Goal: Navigation & Orientation: Find specific page/section

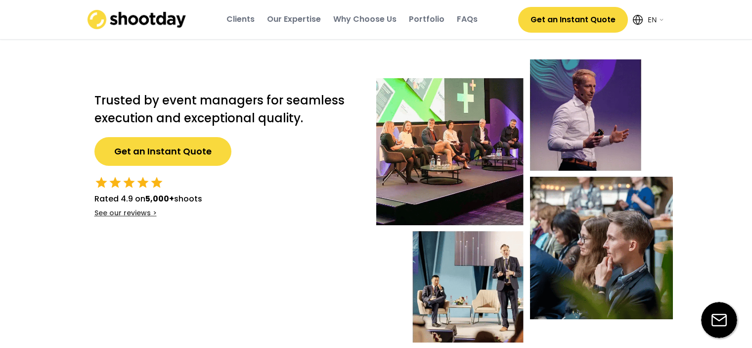
select select ""en""
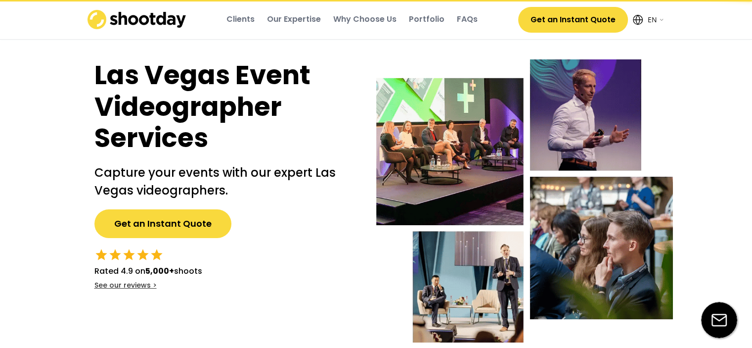
click at [421, 19] on div "Portfolio" at bounding box center [427, 19] width 36 height 11
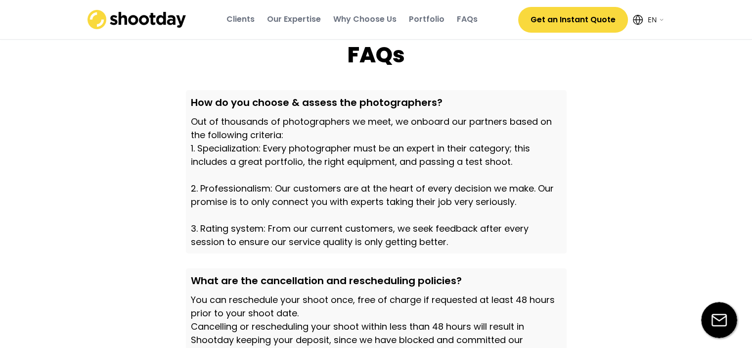
scroll to position [2883, 0]
